Goal: Use online tool/utility: Utilize a website feature to perform a specific function

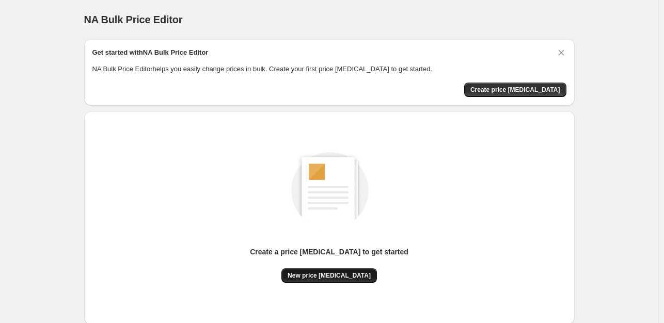
click at [351, 273] on span "New price [MEDICAL_DATA]" at bounding box center [329, 276] width 83 height 8
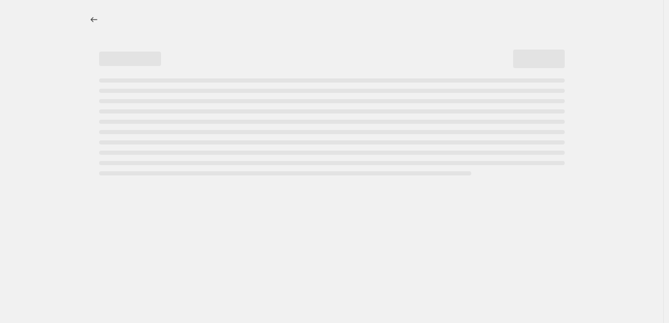
select select "percentage"
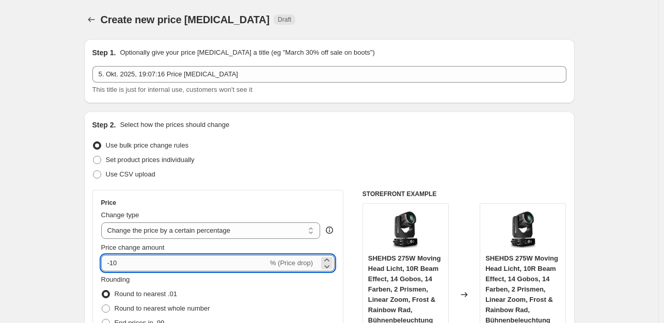
click at [151, 267] on input "-10" at bounding box center [184, 263] width 167 height 17
type input "-1"
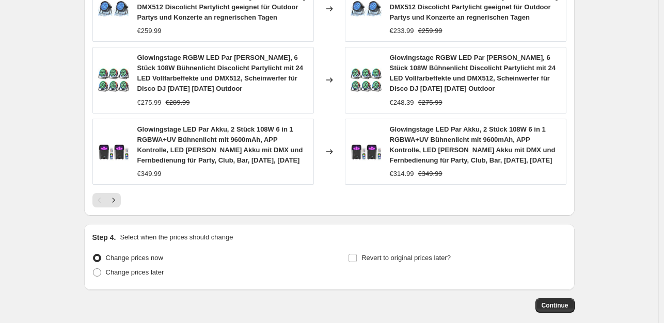
scroll to position [839, 0]
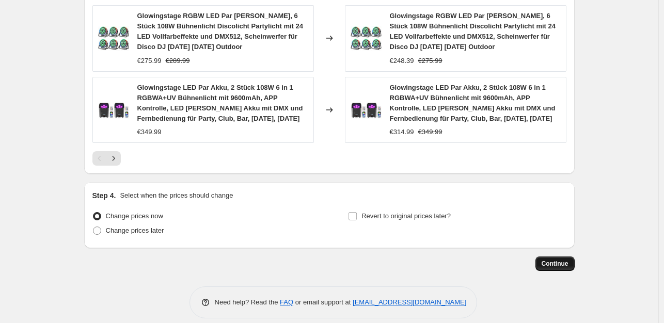
type input "-35"
click at [559, 260] on span "Continue" at bounding box center [555, 264] width 27 height 8
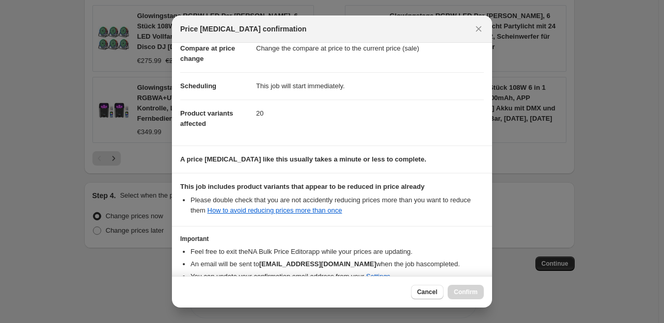
scroll to position [111, 0]
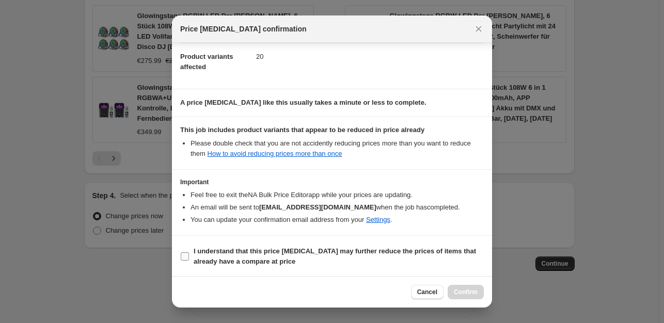
click at [189, 259] on span ":r20:" at bounding box center [184, 256] width 9 height 9
click at [189, 259] on input "I understand that this price [MEDICAL_DATA] may further reduce the prices of it…" at bounding box center [185, 257] width 8 height 8
checkbox input "true"
click at [475, 291] on span "Confirm" at bounding box center [466, 292] width 24 height 8
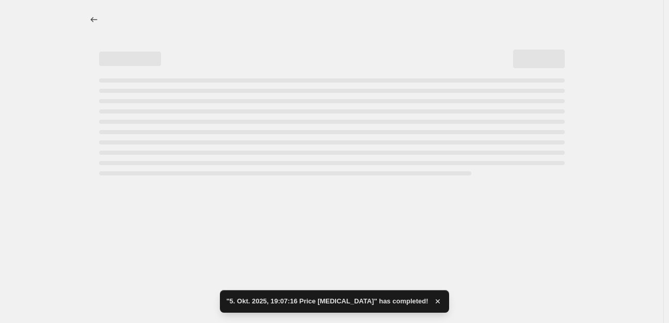
select select "percentage"
